Goal: Task Accomplishment & Management: Manage account settings

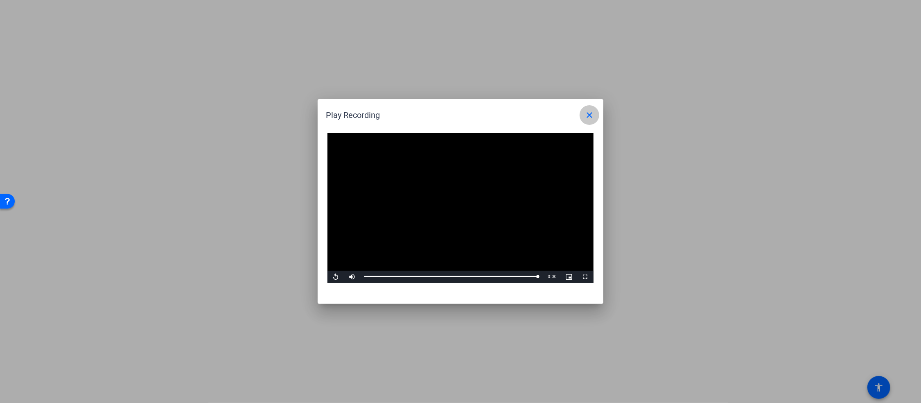
click at [589, 113] on mat-icon "close" at bounding box center [589, 115] width 10 height 10
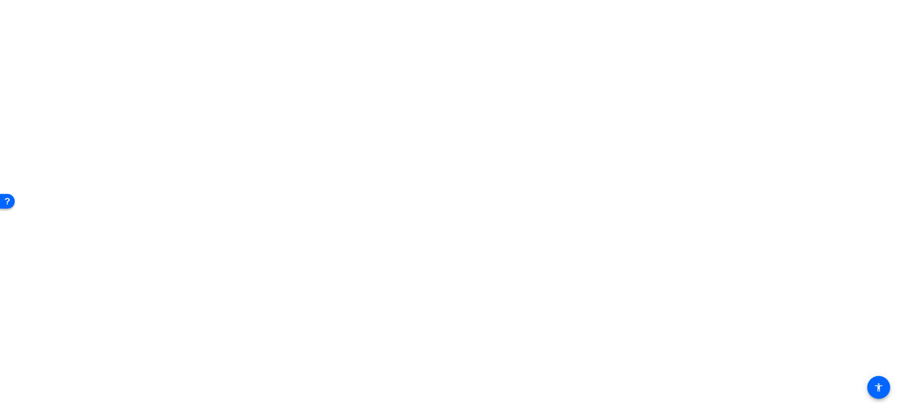
click at [866, 322] on span "Archive clip" at bounding box center [865, 323] width 49 height 10
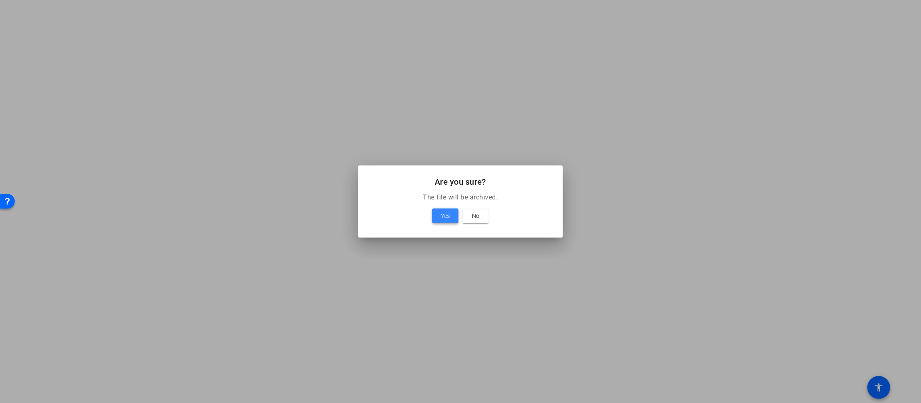
click at [445, 214] on span "Yes" at bounding box center [445, 216] width 9 height 10
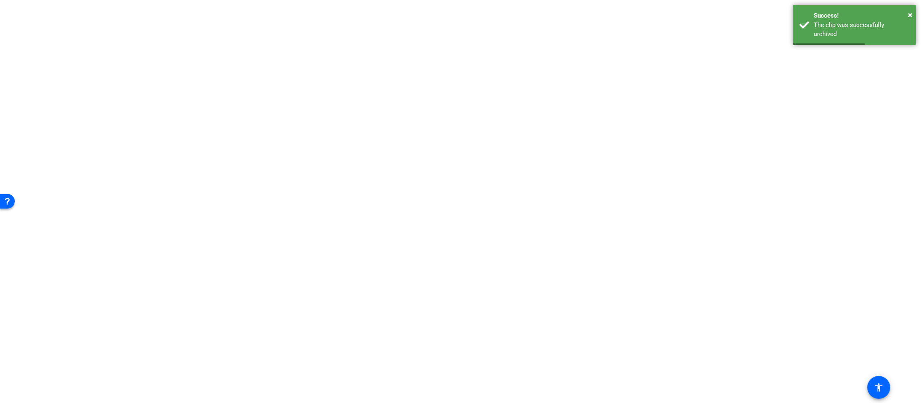
click at [860, 281] on span "Archive clip" at bounding box center [865, 283] width 49 height 10
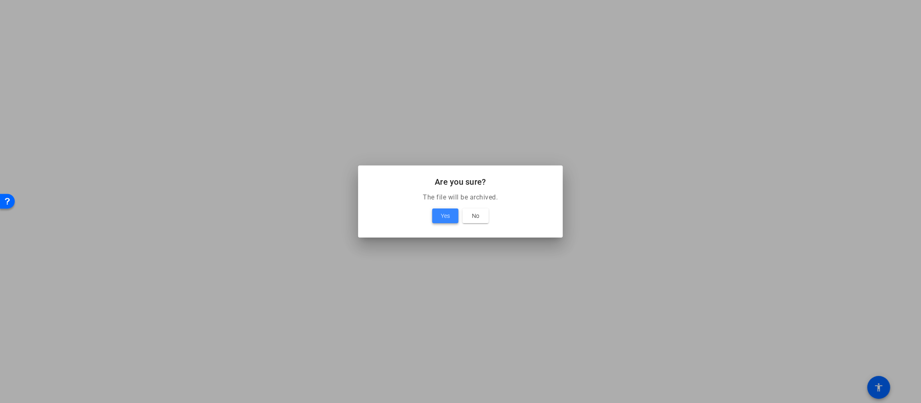
click at [447, 216] on span "Yes" at bounding box center [445, 216] width 9 height 10
